Goal: Communication & Community: Participate in discussion

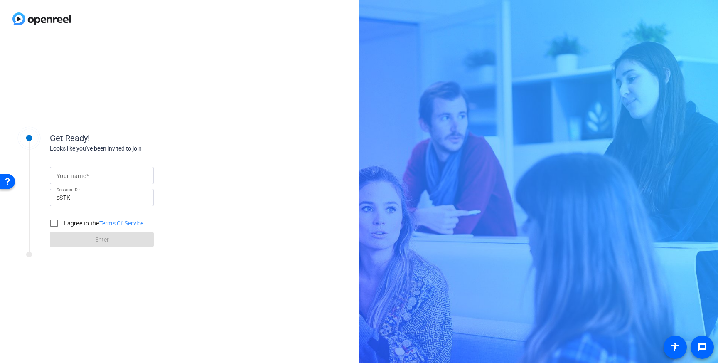
click at [132, 173] on input "Your name" at bounding box center [101, 175] width 91 height 10
type input "[PERSON_NAME]"
click at [50, 225] on input "I agree to the Terms Of Service" at bounding box center [54, 223] width 17 height 17
checkbox input "true"
click at [67, 238] on span at bounding box center [102, 239] width 104 height 20
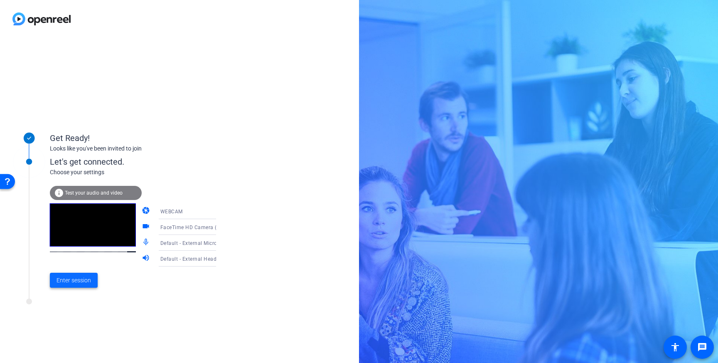
click at [68, 283] on span "Enter session" at bounding box center [73, 280] width 34 height 9
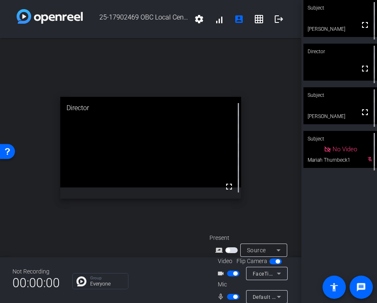
click at [313, 106] on video at bounding box center [340, 105] width 74 height 37
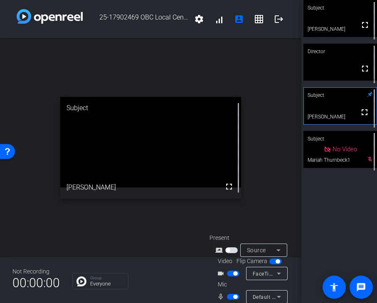
click at [231, 298] on span "button" at bounding box center [233, 297] width 12 height 6
click at [229, 186] on mat-icon "fullscreen" at bounding box center [229, 186] width 10 height 10
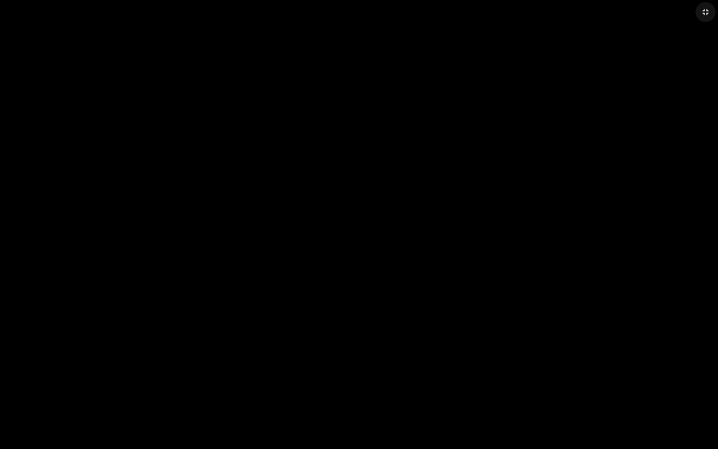
click at [707, 13] on mat-icon "fullscreen_exit" at bounding box center [705, 12] width 10 height 10
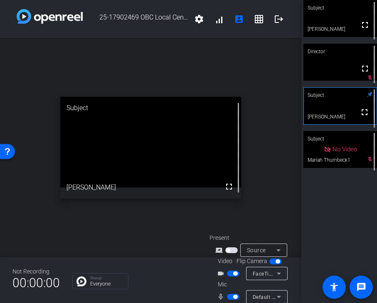
click at [233, 295] on span "button" at bounding box center [235, 296] width 4 height 4
click at [233, 295] on span "button" at bounding box center [233, 297] width 12 height 6
click at [233, 295] on span "button" at bounding box center [235, 296] width 4 height 4
click at [233, 295] on span "button" at bounding box center [233, 297] width 12 height 6
click at [233, 295] on span "button" at bounding box center [235, 296] width 4 height 4
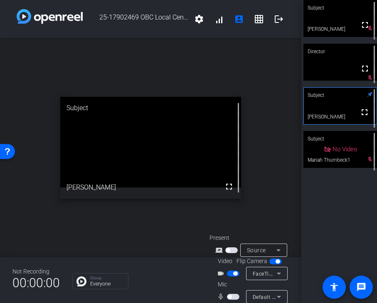
click at [233, 295] on span "button" at bounding box center [233, 297] width 12 height 6
click at [233, 295] on span "button" at bounding box center [235, 296] width 4 height 4
click at [233, 295] on span "button" at bounding box center [233, 297] width 12 height 6
click at [233, 295] on span "button" at bounding box center [235, 296] width 4 height 4
click at [233, 295] on span "button" at bounding box center [233, 297] width 12 height 6
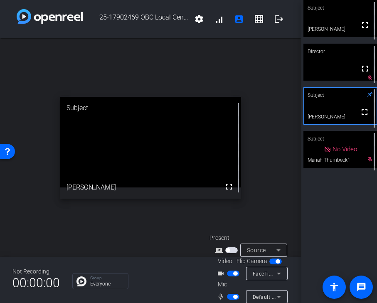
click at [233, 295] on span "button" at bounding box center [235, 296] width 4 height 4
click at [230, 297] on span "button" at bounding box center [229, 296] width 4 height 4
click at [230, 297] on span "button" at bounding box center [233, 297] width 12 height 6
click at [230, 297] on span "button" at bounding box center [229, 296] width 4 height 4
click at [230, 297] on span "button" at bounding box center [233, 297] width 12 height 6
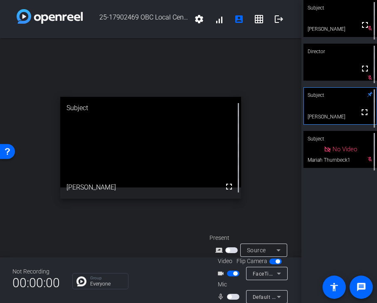
click at [230, 297] on span "button" at bounding box center [229, 296] width 4 height 4
click at [230, 297] on span "button" at bounding box center [233, 297] width 12 height 6
click at [230, 297] on span "button" at bounding box center [229, 296] width 4 height 4
click at [230, 297] on span "button" at bounding box center [233, 297] width 12 height 6
click at [230, 297] on span "button" at bounding box center [229, 296] width 4 height 4
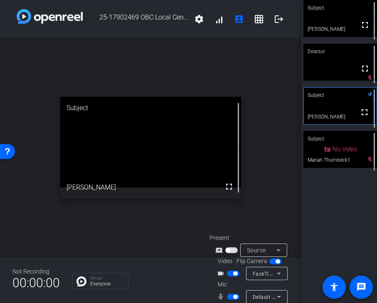
click at [230, 297] on span "button" at bounding box center [233, 297] width 12 height 6
click at [230, 297] on span "button" at bounding box center [229, 296] width 4 height 4
click at [230, 297] on span "button" at bounding box center [233, 297] width 12 height 6
click at [230, 297] on span "button" at bounding box center [229, 296] width 4 height 4
click at [230, 297] on span "button" at bounding box center [233, 297] width 12 height 6
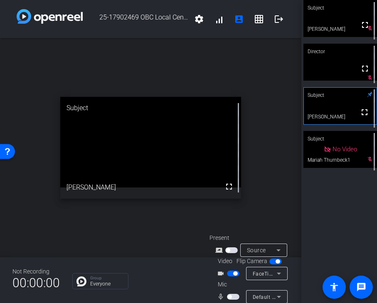
click at [230, 297] on span "button" at bounding box center [229, 296] width 4 height 4
click at [230, 297] on span "button" at bounding box center [233, 297] width 12 height 6
click at [230, 297] on span "button" at bounding box center [229, 296] width 4 height 4
click at [230, 297] on span "button" at bounding box center [233, 297] width 12 height 6
click at [230, 297] on span "button" at bounding box center [229, 296] width 4 height 4
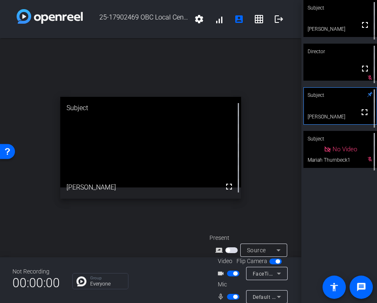
click at [230, 297] on span "button" at bounding box center [233, 297] width 12 height 6
click at [230, 297] on span "button" at bounding box center [229, 296] width 4 height 4
click at [230, 297] on span "button" at bounding box center [233, 297] width 12 height 6
click at [230, 297] on span "button" at bounding box center [229, 296] width 4 height 4
click at [230, 297] on span "button" at bounding box center [233, 297] width 12 height 6
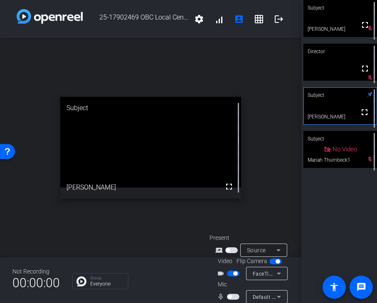
click at [230, 297] on span "button" at bounding box center [229, 296] width 4 height 4
click at [230, 297] on span "button" at bounding box center [233, 297] width 12 height 6
click at [230, 297] on span "button" at bounding box center [229, 296] width 4 height 4
click at [230, 297] on span "button" at bounding box center [233, 297] width 12 height 6
click at [230, 297] on span "button" at bounding box center [229, 296] width 4 height 4
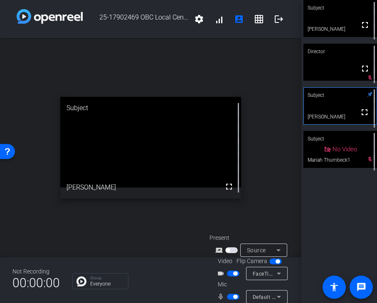
click at [230, 297] on span "button" at bounding box center [233, 297] width 12 height 6
click at [230, 297] on span "button" at bounding box center [229, 296] width 4 height 4
click at [230, 297] on span "button" at bounding box center [233, 297] width 12 height 6
click at [230, 297] on span "button" at bounding box center [229, 296] width 4 height 4
click at [230, 297] on span "button" at bounding box center [233, 297] width 12 height 6
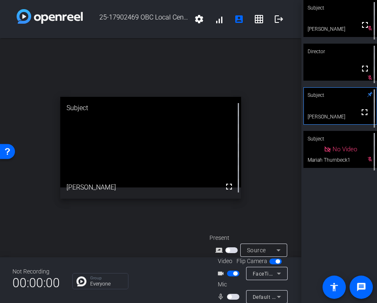
click at [230, 297] on span "button" at bounding box center [229, 296] width 4 height 4
click at [230, 297] on span "button" at bounding box center [233, 297] width 12 height 6
click at [230, 297] on span "button" at bounding box center [229, 296] width 4 height 4
click at [230, 297] on span "button" at bounding box center [233, 297] width 12 height 6
click at [230, 297] on span "button" at bounding box center [229, 296] width 4 height 4
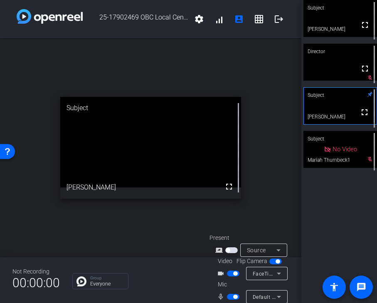
click at [230, 297] on span "button" at bounding box center [233, 297] width 12 height 6
click at [230, 297] on span "button" at bounding box center [229, 296] width 4 height 4
